Goal: Book appointment/travel/reservation

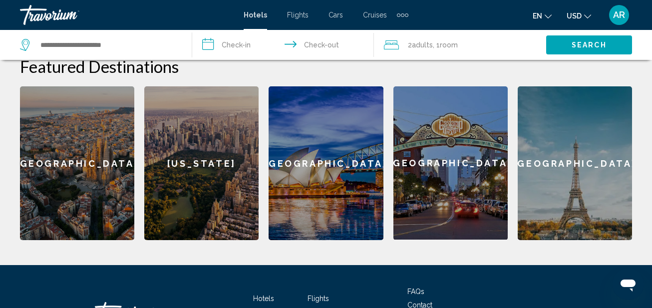
scroll to position [439, 0]
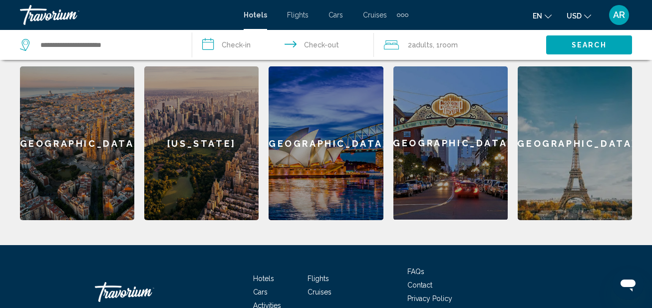
click at [202, 114] on div "[US_STATE]" at bounding box center [201, 143] width 114 height 154
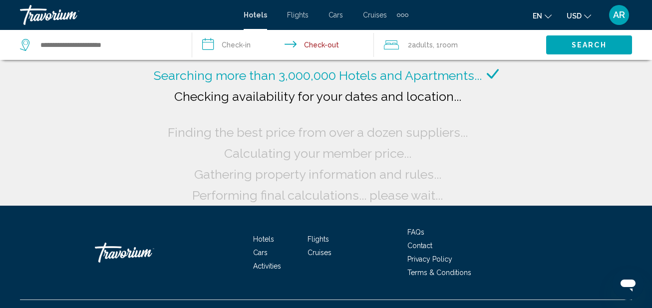
click at [202, 114] on div "Searching more than 3,000,000 Hotels and Apartments... Checking availability fo…" at bounding box center [326, 135] width 350 height 141
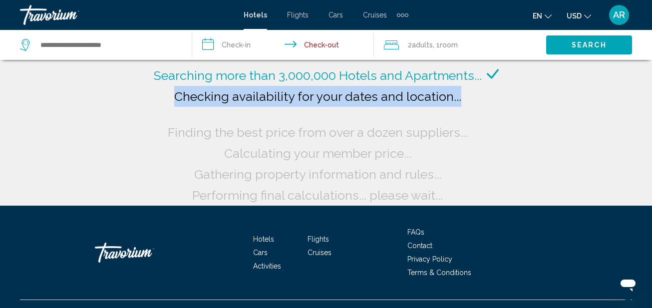
click at [202, 114] on div "Searching more than 3,000,000 Hotels and Apartments... Checking availability fo…" at bounding box center [326, 135] width 350 height 141
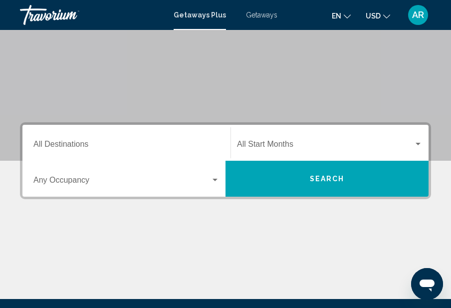
scroll to position [140, 0]
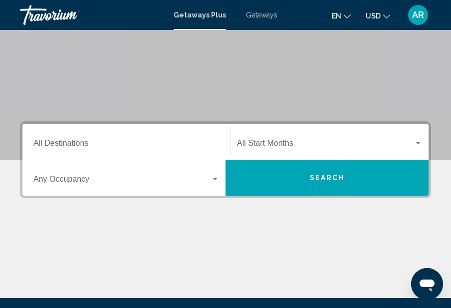
click at [214, 182] on div "Search widget" at bounding box center [215, 179] width 9 height 8
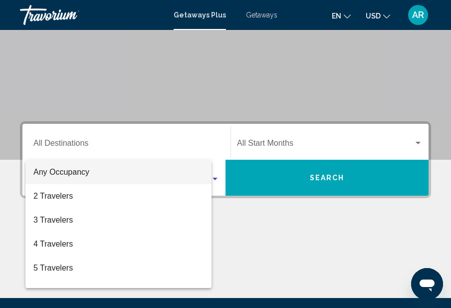
scroll to position [229, 0]
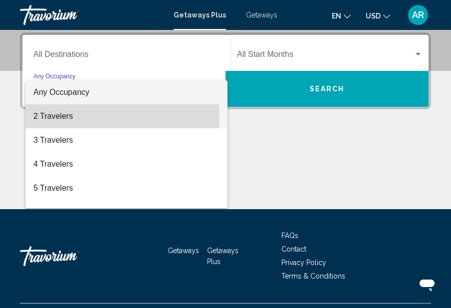
click at [62, 117] on span "2 Travelers" at bounding box center [126, 116] width 186 height 24
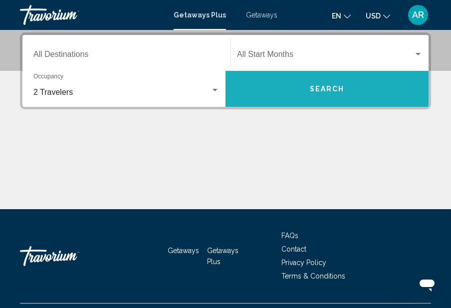
click at [323, 95] on button "Search" at bounding box center [327, 89] width 203 height 36
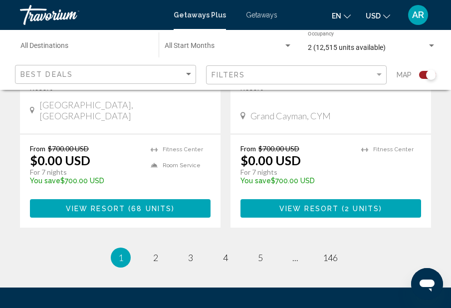
scroll to position [2236, 0]
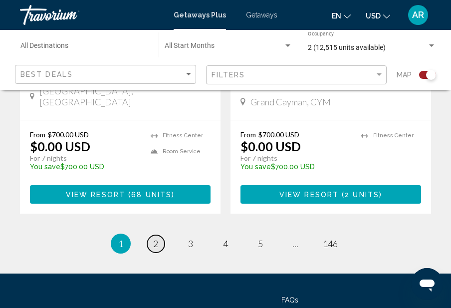
click at [155, 238] on span "2" at bounding box center [155, 243] width 5 height 11
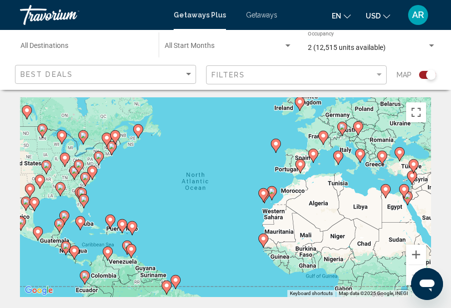
scroll to position [9, 0]
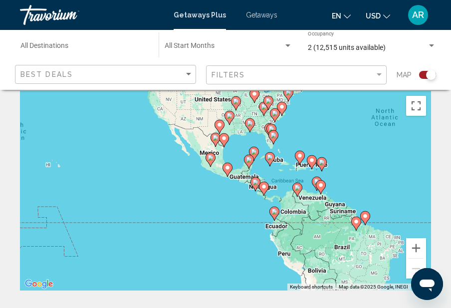
drag, startPoint x: 126, startPoint y: 225, endPoint x: 305, endPoint y: 154, distance: 192.7
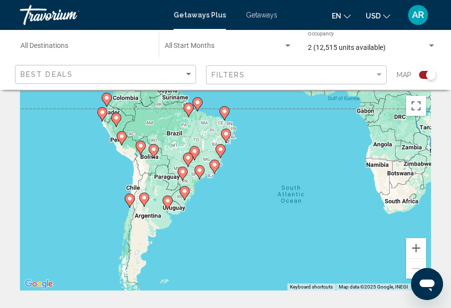
drag, startPoint x: 316, startPoint y: 206, endPoint x: 199, endPoint y: 125, distance: 142.7
click at [199, 125] on div "To activate drag with keyboard, press Alt + Enter. Once in keyboard drag state,…" at bounding box center [225, 191] width 411 height 200
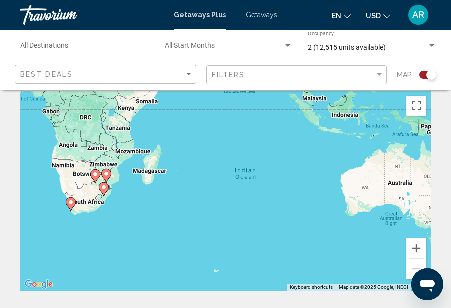
drag, startPoint x: 321, startPoint y: 188, endPoint x: 28, endPoint y: 249, distance: 299.1
click at [22, 242] on div "To activate drag with keyboard, press Alt + Enter. Once in keyboard drag state,…" at bounding box center [225, 191] width 411 height 200
